Goal: Find contact information: Find contact information

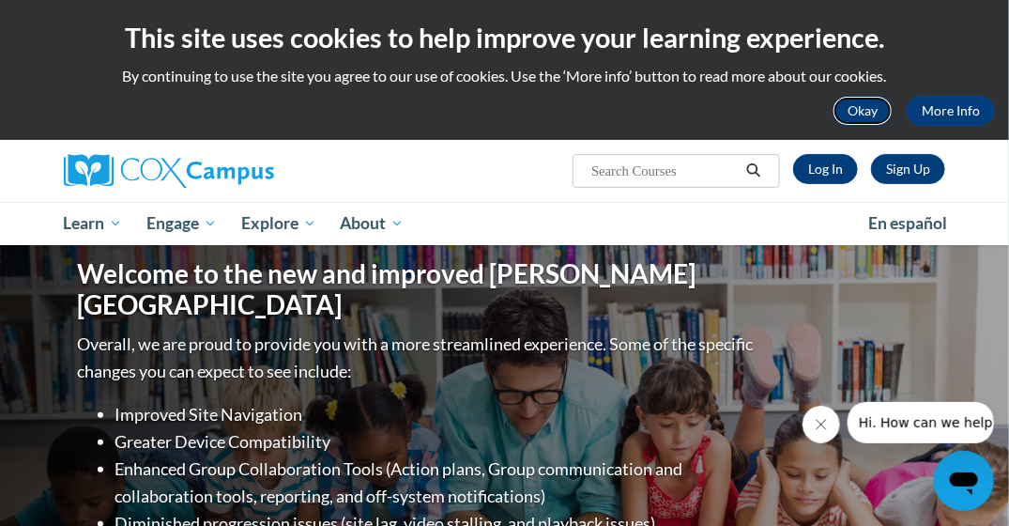
click at [856, 113] on button "Okay" at bounding box center [863, 111] width 60 height 30
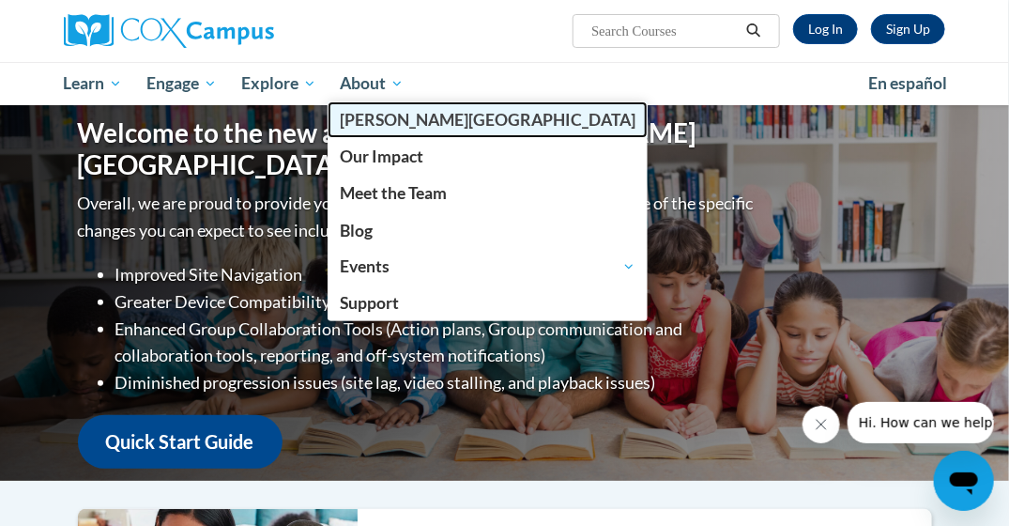
click at [410, 119] on span "[PERSON_NAME][GEOGRAPHIC_DATA]" at bounding box center [488, 120] width 296 height 20
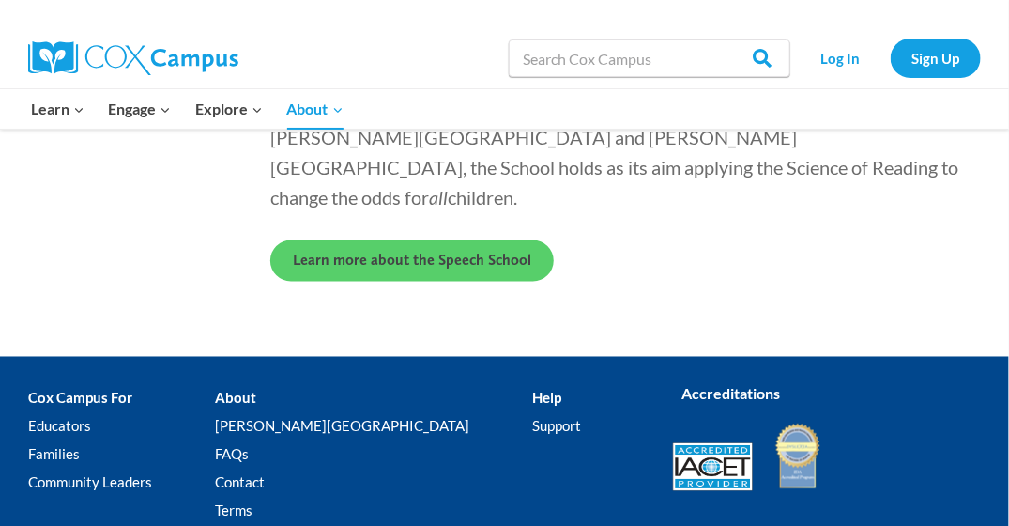
scroll to position [5560, 0]
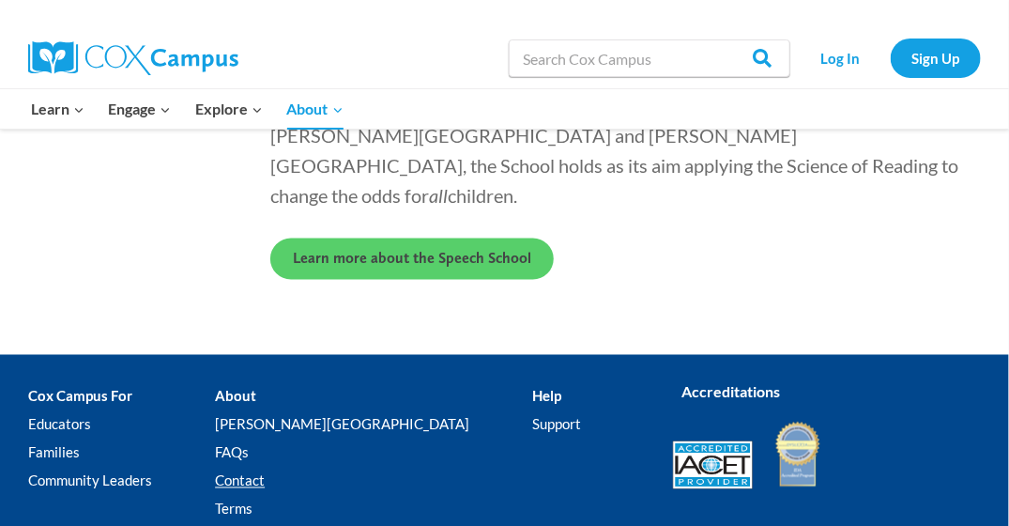
click at [298, 467] on link "Contact" at bounding box center [373, 481] width 317 height 28
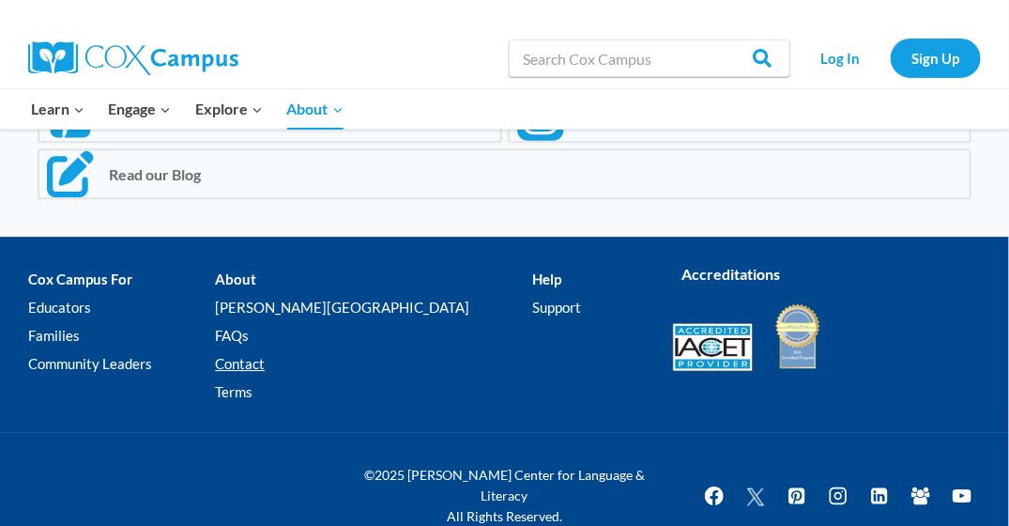
scroll to position [1799, 0]
